Goal: Navigation & Orientation: Go to known website

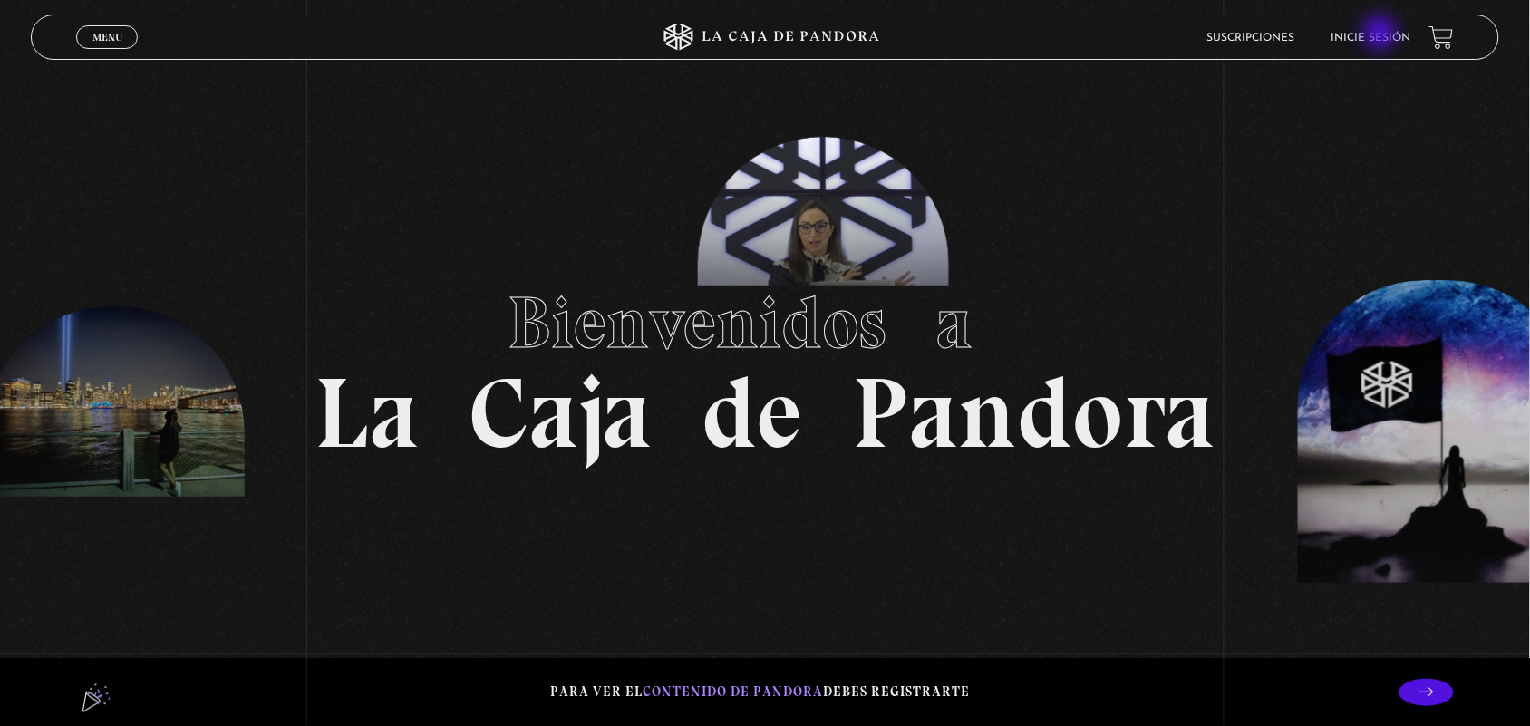
click at [1382, 34] on link "Inicie sesión" at bounding box center [1371, 38] width 80 height 11
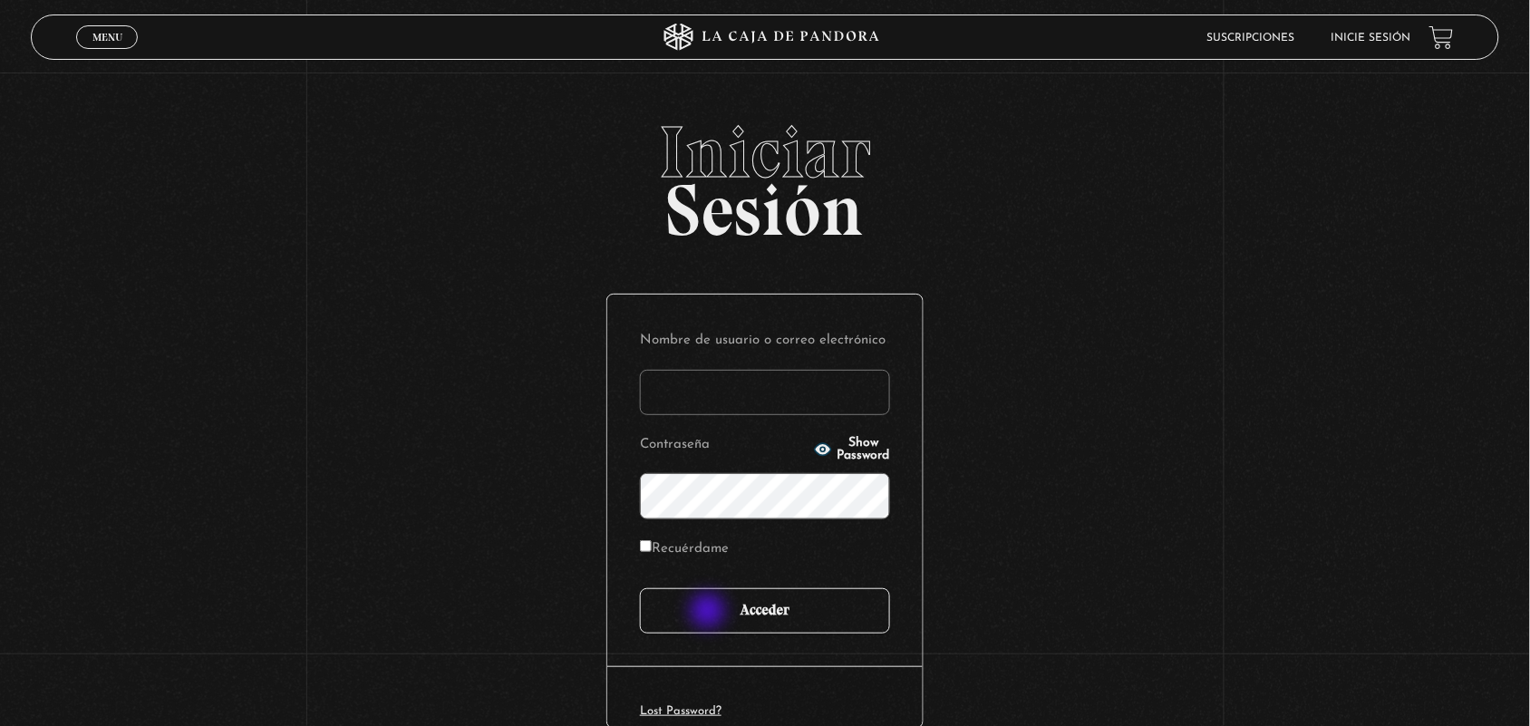
type input "ANGE-LU"
click at [710, 613] on input "Acceder" at bounding box center [765, 610] width 250 height 45
click at [707, 614] on input "Acceder" at bounding box center [765, 610] width 250 height 45
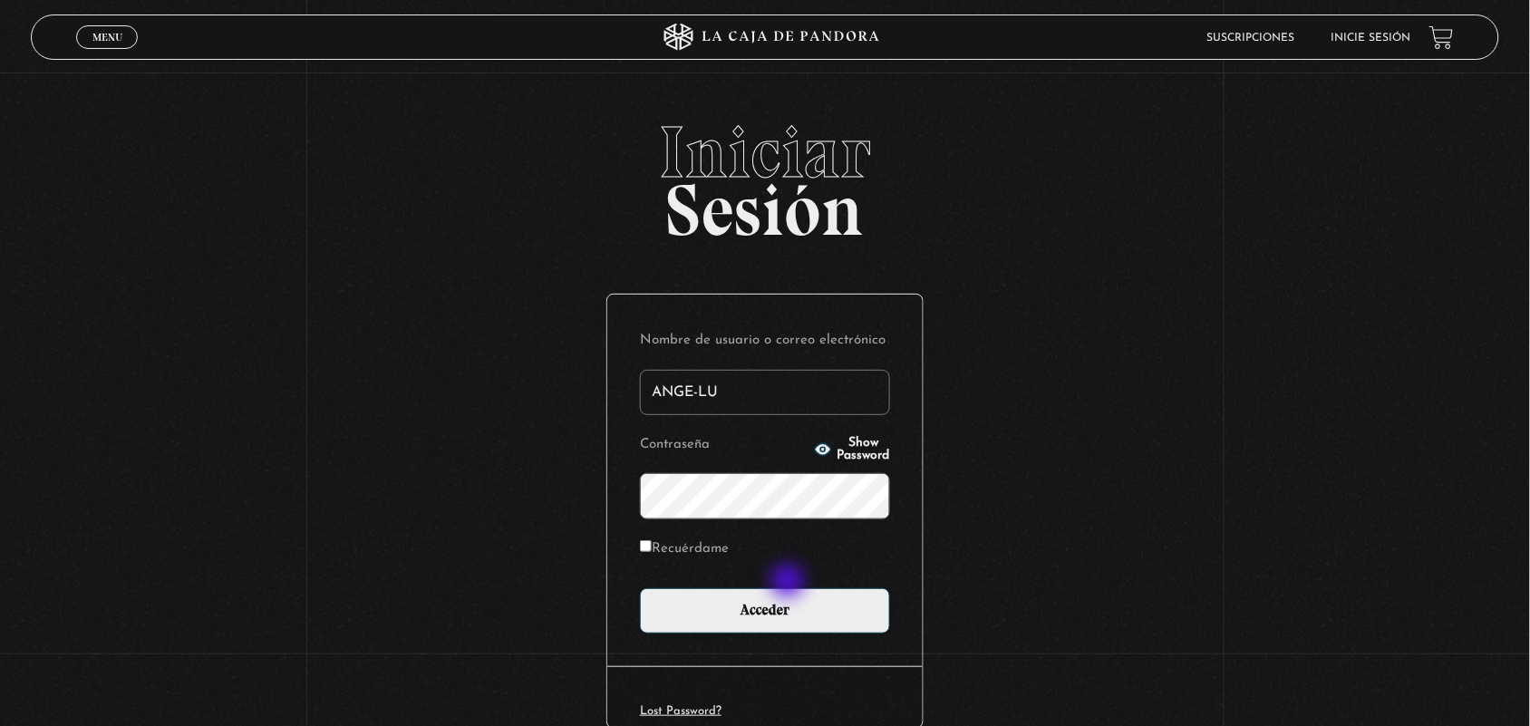
click at [789, 583] on form "Nombre de usuario o correo electrónico ANGE-LU Contraseña Show Password Recuérd…" at bounding box center [765, 480] width 250 height 306
click at [784, 648] on div "Nombre de usuario o correo electrónico ANGE-LU Contraseña Show Password Recuérd…" at bounding box center [764, 481] width 315 height 372
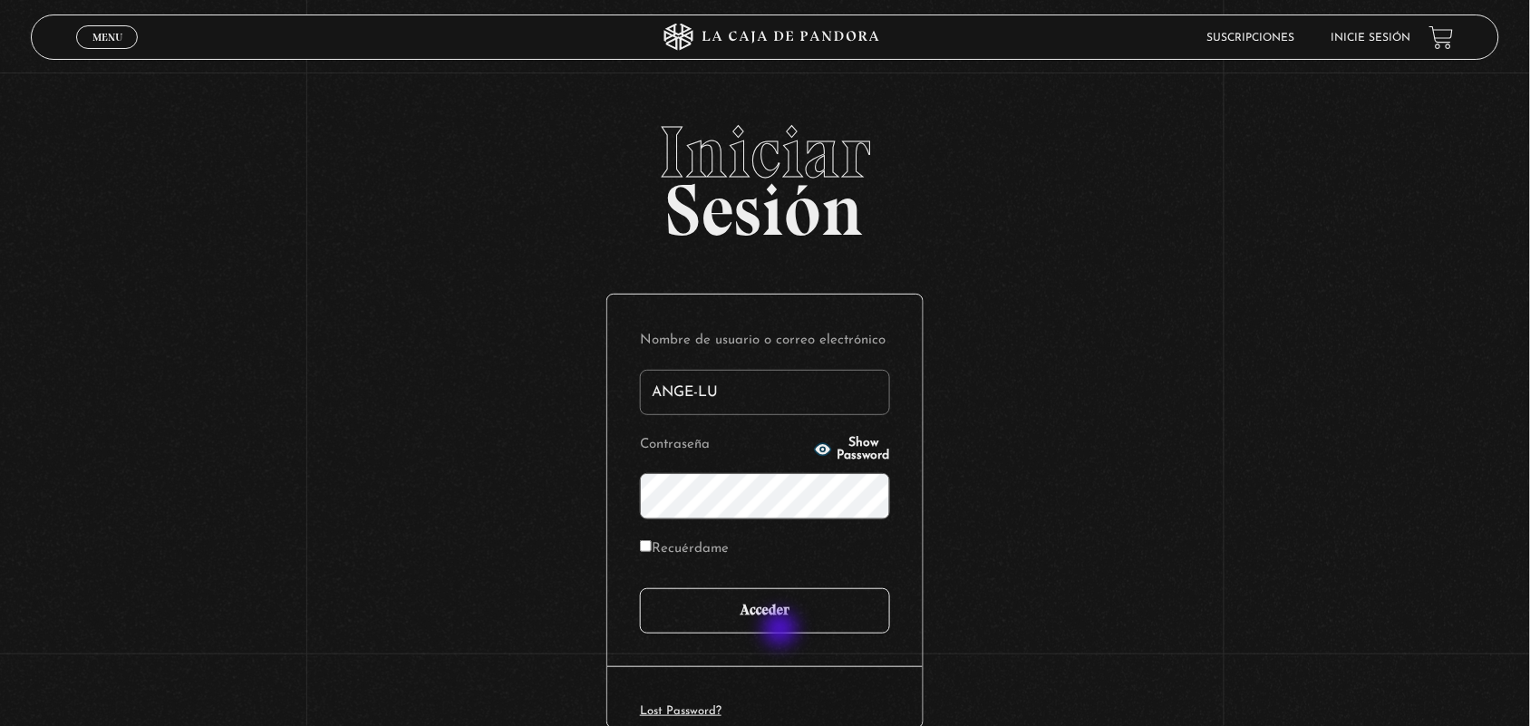
click at [782, 631] on input "Acceder" at bounding box center [765, 610] width 250 height 45
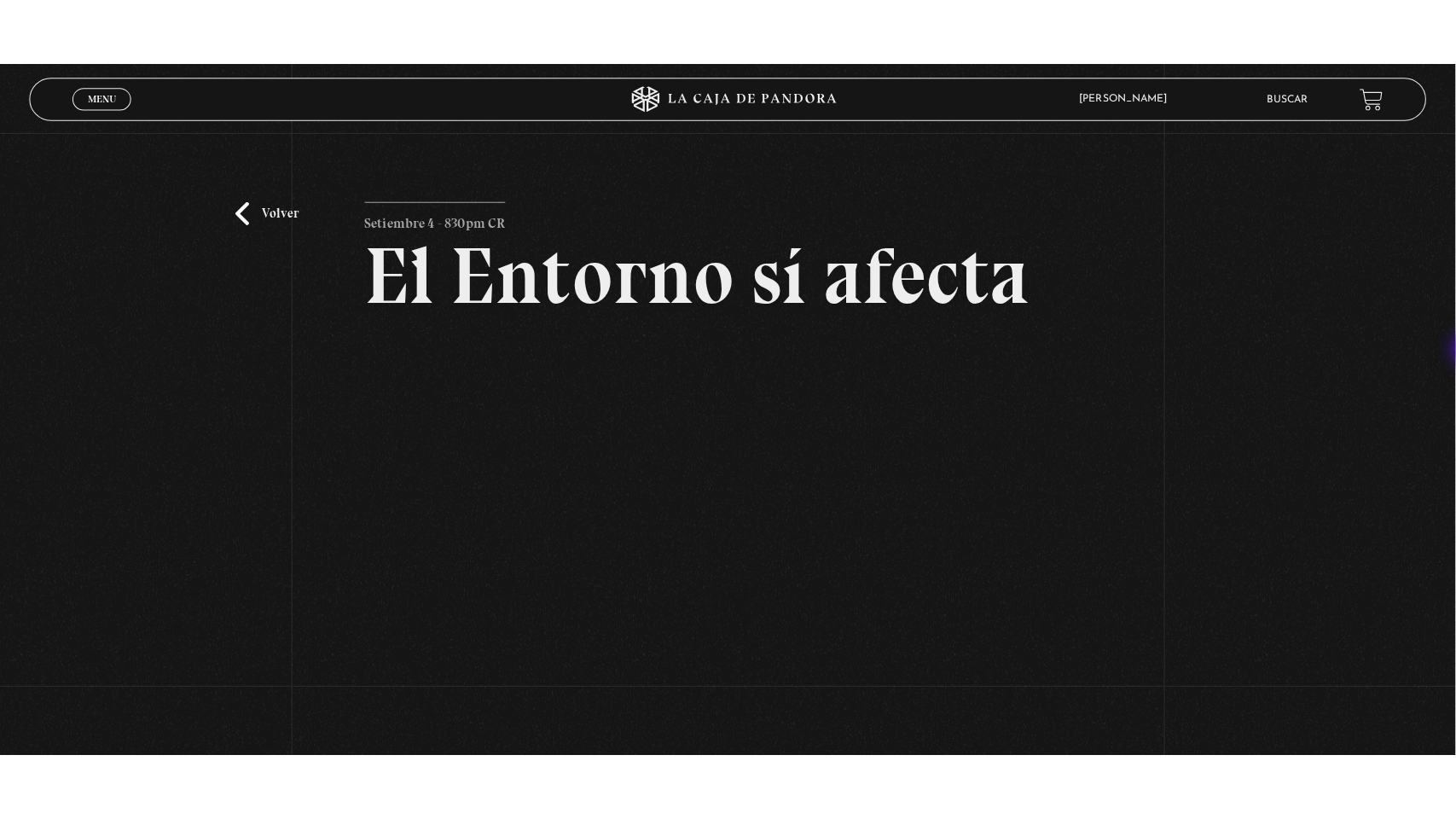
scroll to position [115, 0]
